Goal: Information Seeking & Learning: Understand process/instructions

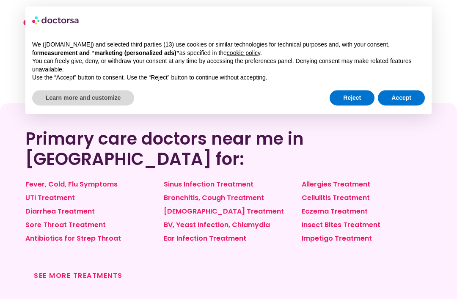
scroll to position [650, 0]
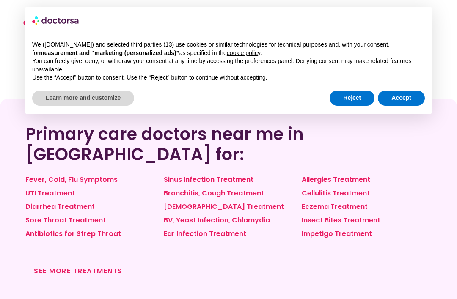
click at [47, 266] on link "See more treatments" at bounding box center [78, 271] width 89 height 10
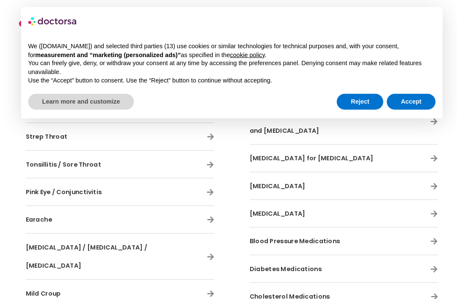
scroll to position [2387, 0]
click at [419, 255] on icon at bounding box center [422, 258] width 7 height 7
click at [399, 92] on button "Accept" at bounding box center [401, 97] width 47 height 15
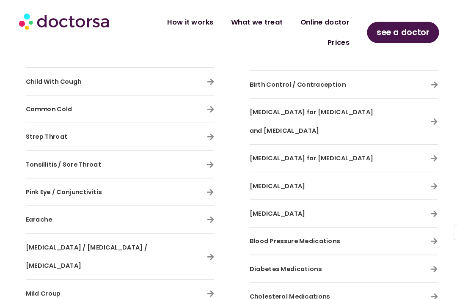
click at [417, 250] on div "Diabetes Medications" at bounding box center [335, 259] width 181 height 18
click at [419, 255] on icon at bounding box center [422, 258] width 7 height 7
click at [419, 250] on div "Diabetes Medications" at bounding box center [335, 259] width 181 height 18
click at [298, 255] on span "Diabetes Medications" at bounding box center [279, 259] width 69 height 8
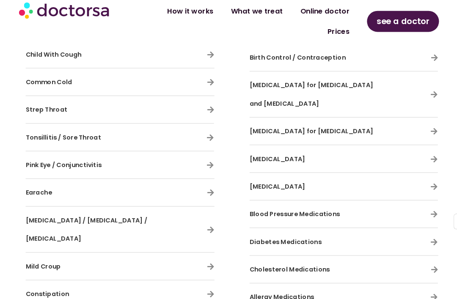
scroll to position [2403, 0]
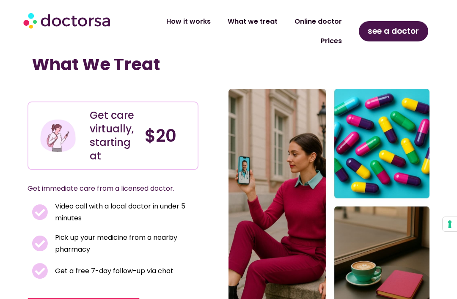
scroll to position [2413, 5]
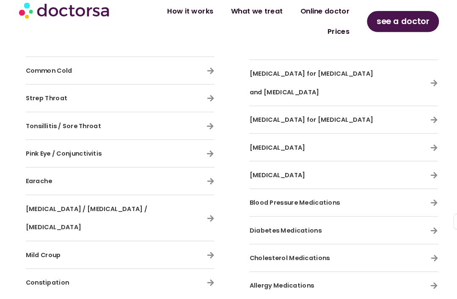
click at [419, 229] on icon at bounding box center [422, 232] width 7 height 7
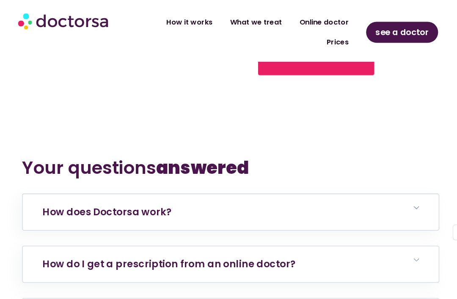
scroll to position [3459, 0]
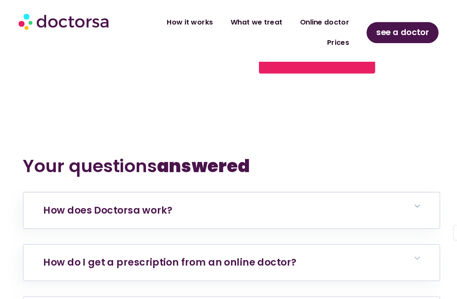
click at [405, 196] on icon at bounding box center [407, 198] width 5 height 5
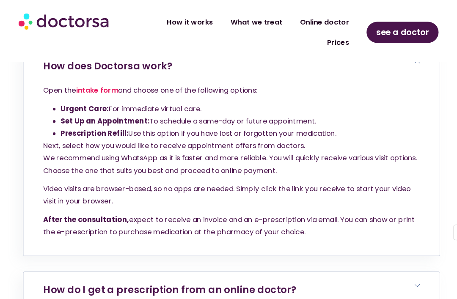
scroll to position [3598, 0]
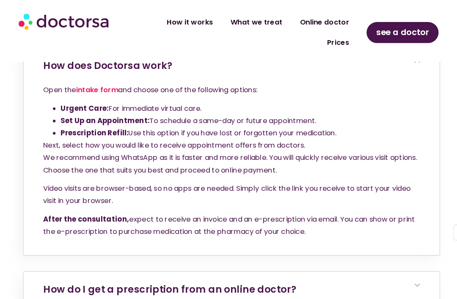
click at [402, 262] on h6 "How do I get a prescription from an online doctor?" at bounding box center [228, 279] width 401 height 35
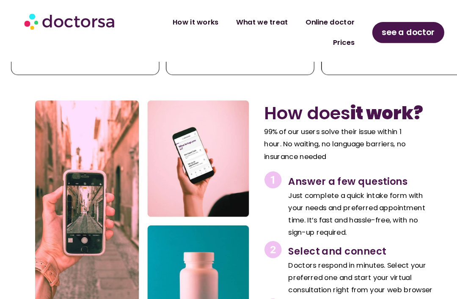
scroll to position [3159, 0]
